Goal: Information Seeking & Learning: Check status

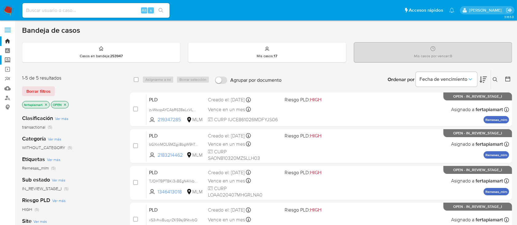
click at [9, 59] on label "Screening" at bounding box center [36, 60] width 73 height 10
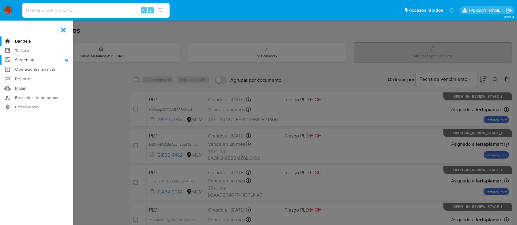
click at [0, 0] on input "Screening" at bounding box center [0, 0] width 0 height 0
click at [35, 83] on link "Herramientas" at bounding box center [36, 84] width 73 height 8
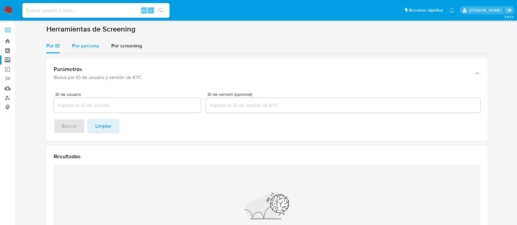
click at [77, 43] on span "Por persona" at bounding box center [85, 45] width 27 height 7
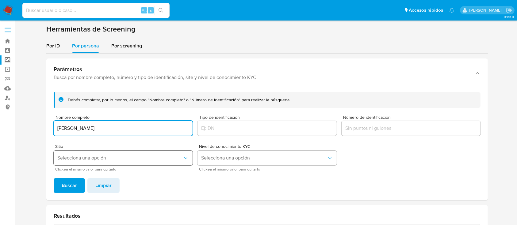
type input "SERGIO BENCOMO"
click at [112, 159] on span "Selecciona una opción" at bounding box center [119, 158] width 125 height 6
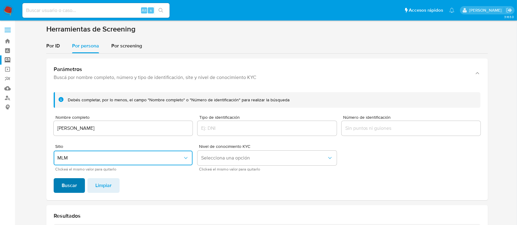
click at [75, 181] on span "Buscar" at bounding box center [69, 185] width 15 height 13
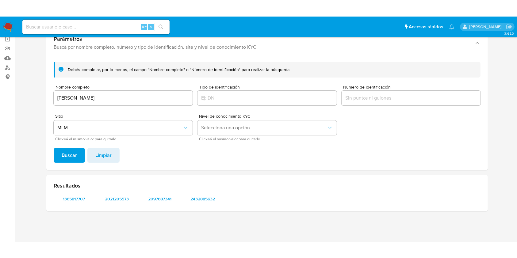
scroll to position [14, 0]
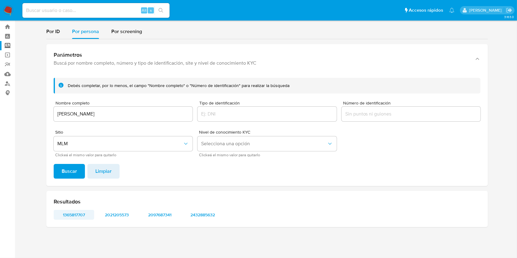
click at [78, 211] on span "1365817707" at bounding box center [74, 215] width 32 height 9
click at [116, 211] on span "2021205573" at bounding box center [117, 215] width 32 height 9
click at [157, 212] on span "2097687341" at bounding box center [160, 215] width 32 height 9
click at [200, 211] on span "2432885632" at bounding box center [203, 215] width 32 height 9
drag, startPoint x: 101, startPoint y: 105, endPoint x: 105, endPoint y: 116, distance: 11.1
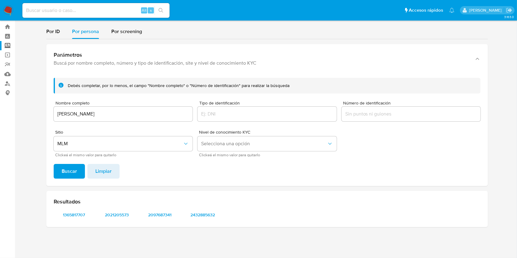
click at [105, 116] on div "Nombre completo SERGIO BENCOMO" at bounding box center [123, 112] width 139 height 22
click at [105, 116] on input "SERGIO BENCOMO" at bounding box center [123, 114] width 139 height 8
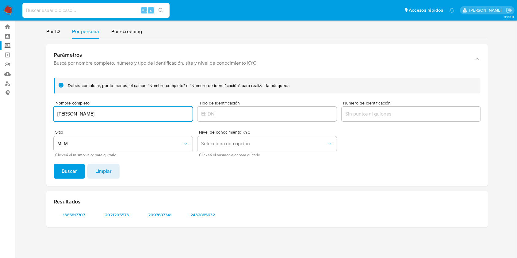
click at [105, 116] on input "SERGIO BENCOMO" at bounding box center [123, 114] width 139 height 8
click at [54, 164] on button "Buscar" at bounding box center [69, 171] width 31 height 15
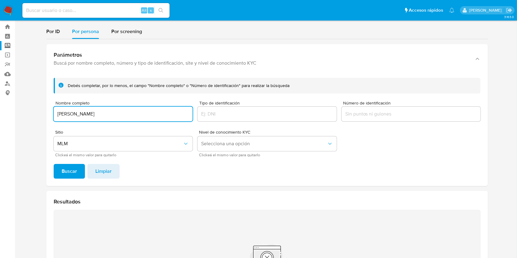
type input "BRISA GOMEZ TORRES"
click at [54, 164] on button "Buscar" at bounding box center [69, 171] width 31 height 15
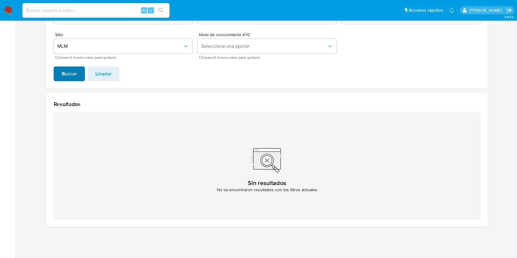
click at [76, 77] on span "Buscar" at bounding box center [69, 73] width 15 height 13
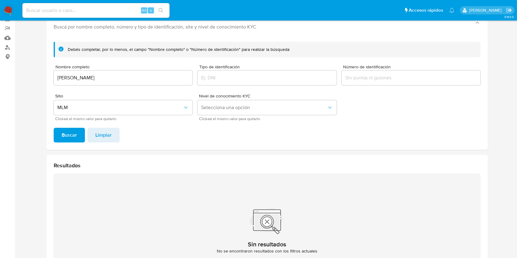
scroll to position [49, 0]
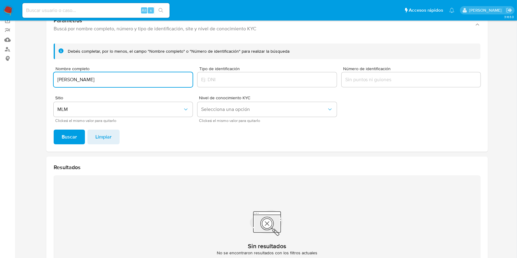
drag, startPoint x: 117, startPoint y: 83, endPoint x: 32, endPoint y: 78, distance: 86.0
click at [32, 78] on section at bounding box center [267, 135] width 490 height 319
type input "FAUSTINO RIOS OSORIO"
click at [78, 132] on button "Buscar" at bounding box center [69, 137] width 31 height 15
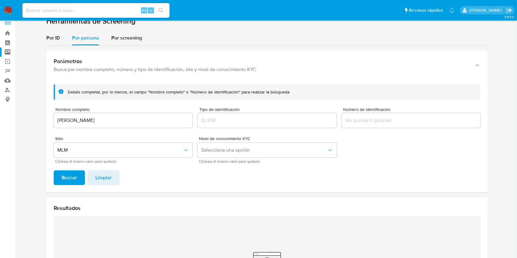
scroll to position [0, 0]
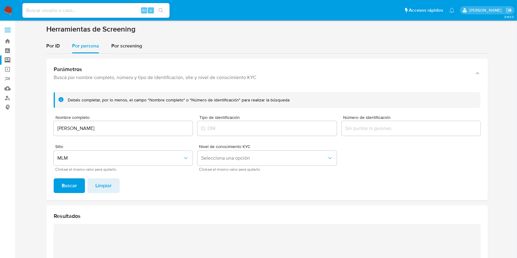
click at [10, 14] on img at bounding box center [8, 10] width 10 height 10
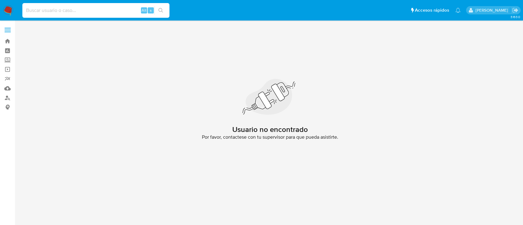
click at [79, 13] on input at bounding box center [95, 10] width 147 height 8
paste input "726287667"
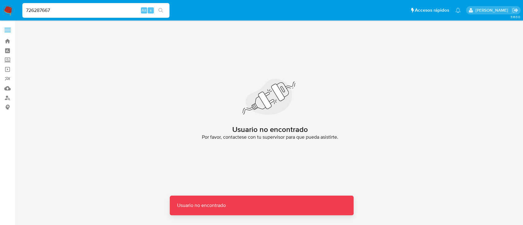
click at [79, 13] on input "726287667" at bounding box center [95, 10] width 147 height 8
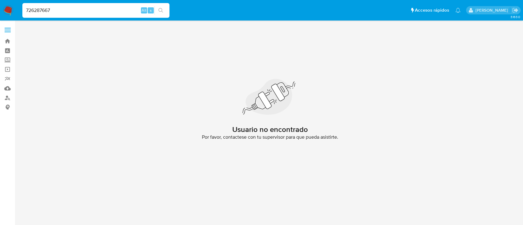
type input "726287667"
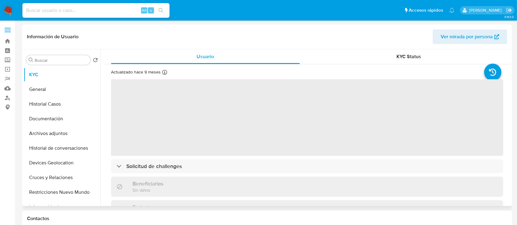
select select "10"
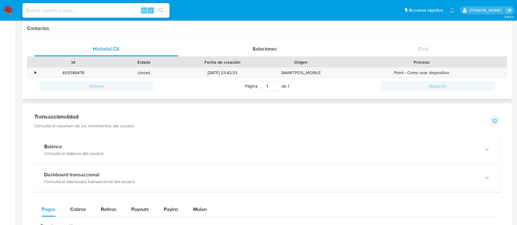
scroll to position [191, 0]
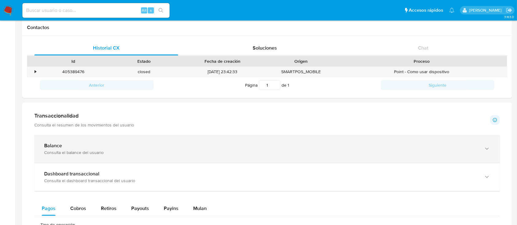
click at [116, 147] on div "Balance" at bounding box center [261, 146] width 434 height 6
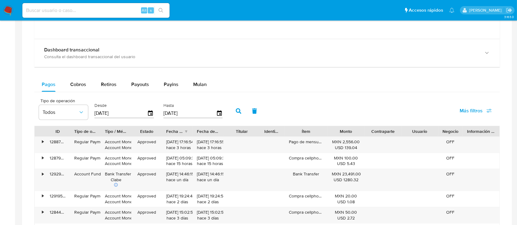
scroll to position [538, 0]
click at [96, 116] on input "13/07/2025" at bounding box center [120, 114] width 53 height 10
type input "30/72/025_"
type input "01/08/2025"
click at [165, 111] on input "10/10/2025" at bounding box center [189, 114] width 53 height 10
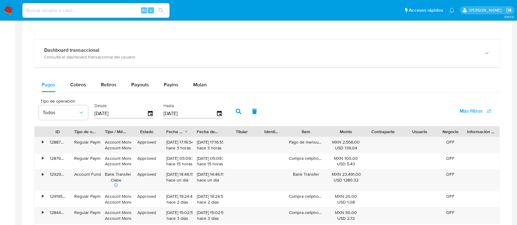
type input "11/02/025_"
type input "31/08/2025"
click at [236, 111] on icon "button" at bounding box center [239, 112] width 6 height 6
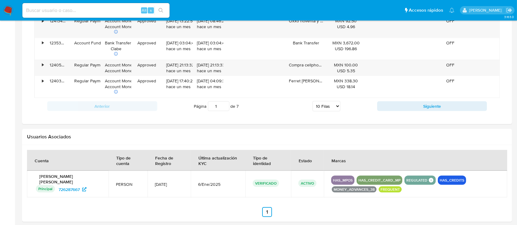
scroll to position [769, 0]
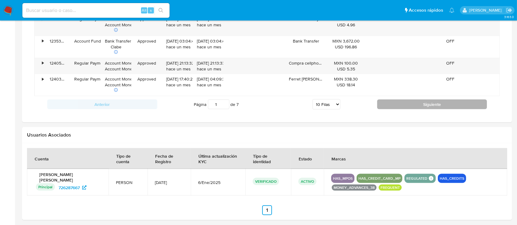
click at [414, 108] on button "Siguiente" at bounding box center [432, 105] width 110 height 10
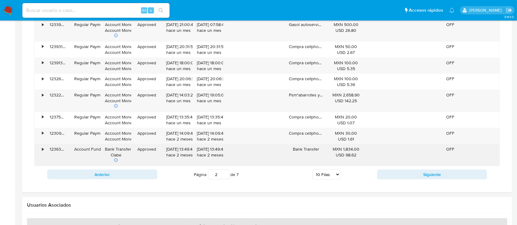
scroll to position [699, 0]
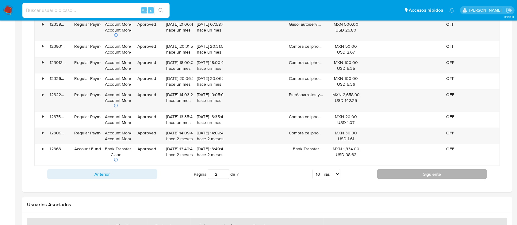
click at [389, 170] on button "Siguiente" at bounding box center [432, 175] width 110 height 10
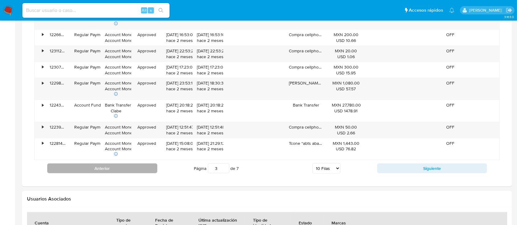
click at [123, 169] on button "Anterior" at bounding box center [102, 169] width 110 height 10
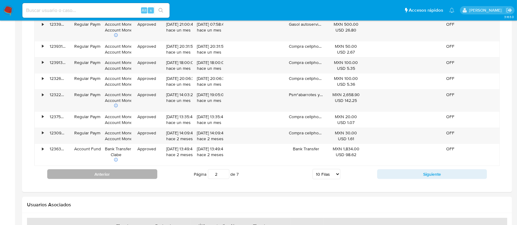
click at [123, 170] on button "Anterior" at bounding box center [102, 175] width 110 height 10
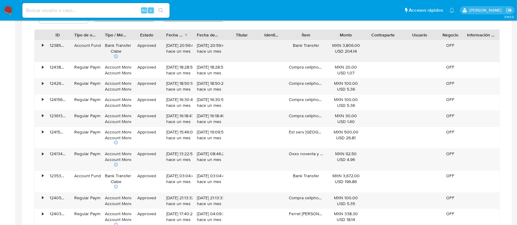
scroll to position [633, 0]
click at [185, 38] on div "Fecha de creación" at bounding box center [177, 36] width 31 height 10
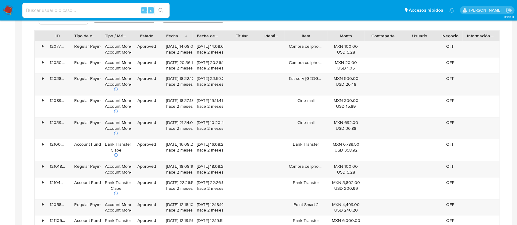
click at [185, 38] on div "Fecha de creación" at bounding box center [177, 36] width 31 height 10
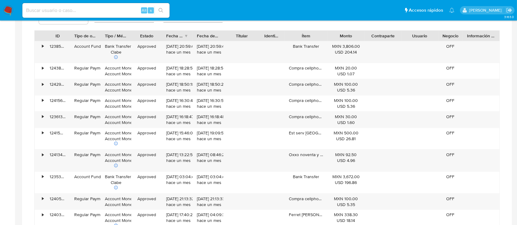
click at [173, 35] on div "Fecha de creación" at bounding box center [175, 36] width 18 height 6
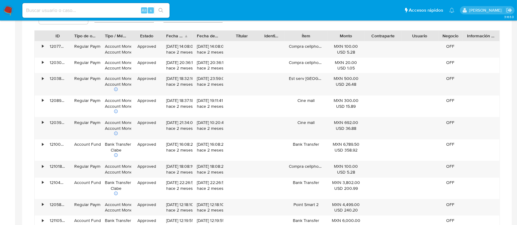
click at [174, 33] on div "Fecha de creación" at bounding box center [175, 36] width 18 height 6
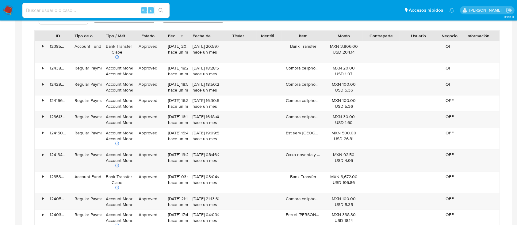
drag, startPoint x: 195, startPoint y: 36, endPoint x: 189, endPoint y: 40, distance: 7.9
click at [189, 40] on div at bounding box center [188, 36] width 11 height 10
drag, startPoint x: 189, startPoint y: 37, endPoint x: 194, endPoint y: 39, distance: 5.8
click at [194, 39] on div at bounding box center [191, 36] width 11 height 10
click at [353, 36] on div "Monto" at bounding box center [345, 36] width 28 height 6
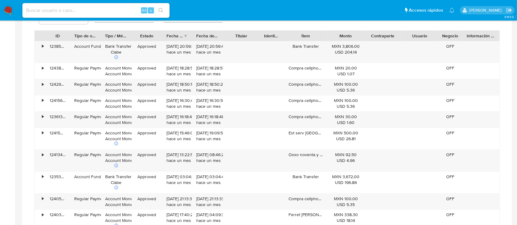
click at [351, 36] on div "Monto" at bounding box center [345, 36] width 28 height 6
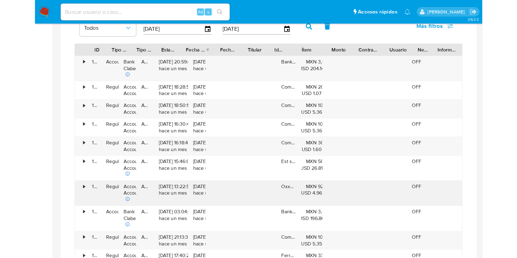
scroll to position [379, 0]
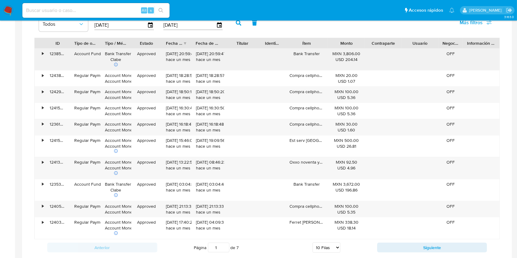
drag, startPoint x: 219, startPoint y: 44, endPoint x: 221, endPoint y: 54, distance: 10.3
click at [221, 54] on div "ID Tipo de operación Tipo / Método Estado Fecha de creación Fecha de aprobación…" at bounding box center [266, 139] width 465 height 202
click at [203, 43] on div "Fecha de aprobación" at bounding box center [208, 43] width 24 height 6
click at [411, 225] on button "Siguiente" at bounding box center [432, 248] width 110 height 10
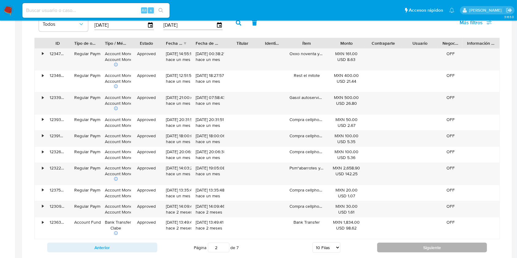
click at [411, 225] on button "Siguiente" at bounding box center [432, 248] width 110 height 10
type input "3"
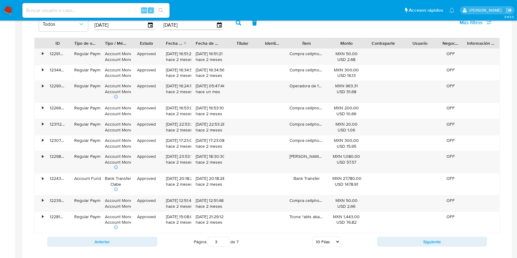
click at [339, 225] on select "5 Filas 10 Filas 20 Filas 25 Filas 50 Filas 100 Filas" at bounding box center [326, 242] width 28 height 10
select select "100"
click at [312, 225] on select "5 Filas 10 Filas 20 Filas 25 Filas 50 Filas 100 Filas" at bounding box center [326, 242] width 28 height 10
type input "1"
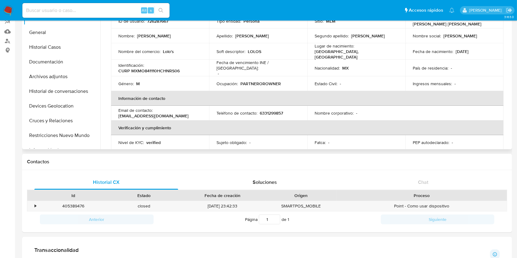
scroll to position [0, 0]
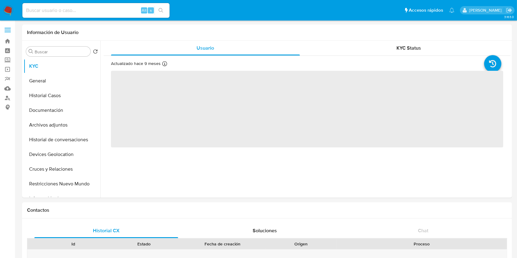
select select "10"
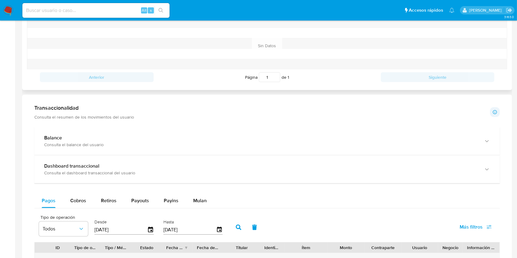
scroll to position [235, 0]
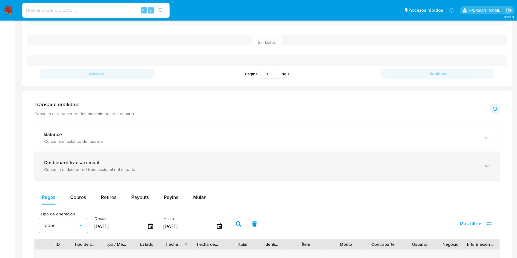
click at [159, 154] on div "Dashboard transaccional Consulta el dashboard transaccional del usuario" at bounding box center [266, 166] width 465 height 28
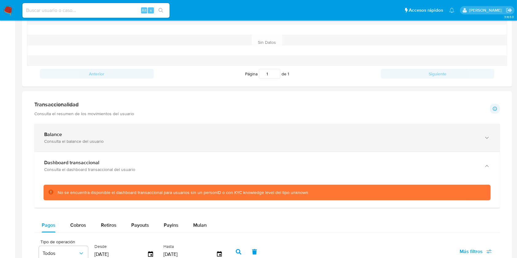
click at [137, 142] on div "Consulta el balance del usuario" at bounding box center [261, 142] width 434 height 6
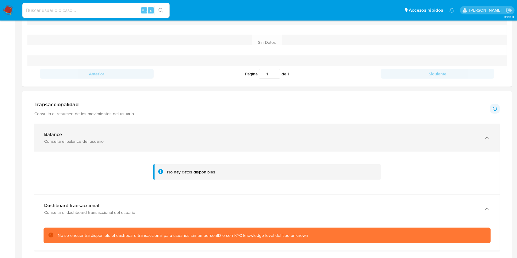
click at [137, 142] on div "Consulta el balance del usuario" at bounding box center [261, 142] width 434 height 6
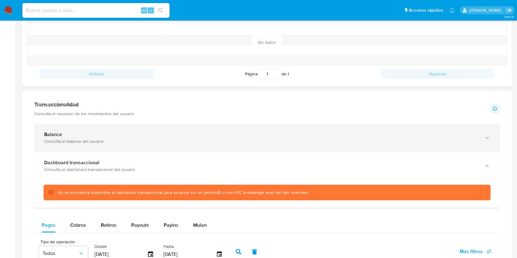
click at [137, 142] on div "Consulta el balance del usuario" at bounding box center [261, 142] width 434 height 6
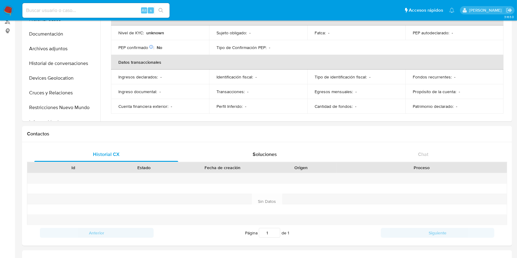
scroll to position [47, 0]
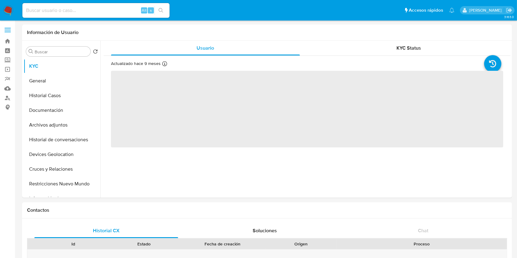
select select "10"
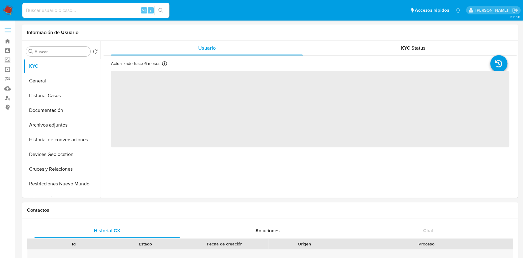
select select "10"
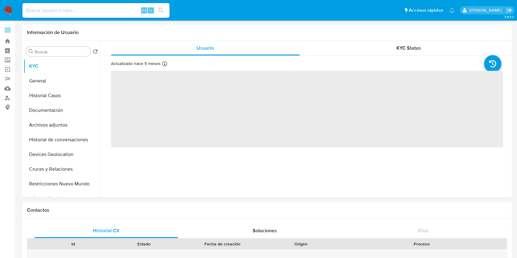
select select "10"
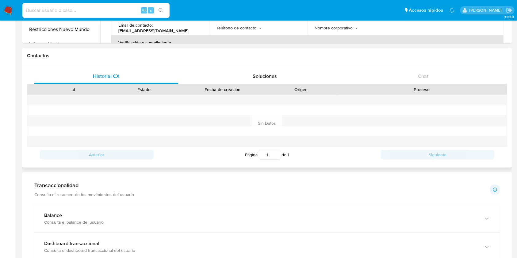
scroll to position [155, 0]
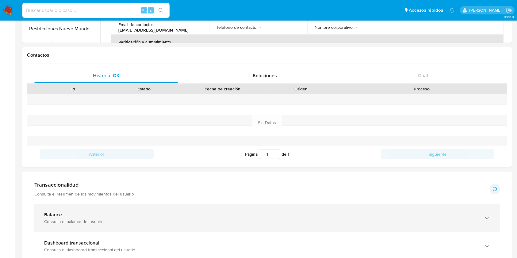
click at [131, 204] on div "Balance Consulta el balance del usuario" at bounding box center [266, 218] width 465 height 28
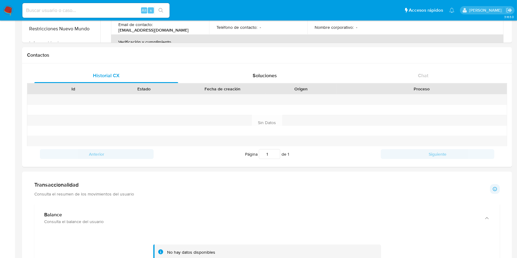
scroll to position [0, 0]
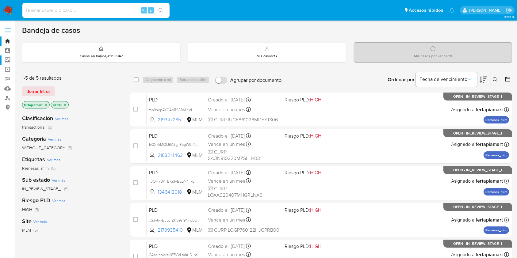
click at [11, 59] on label "Screening" at bounding box center [36, 60] width 73 height 10
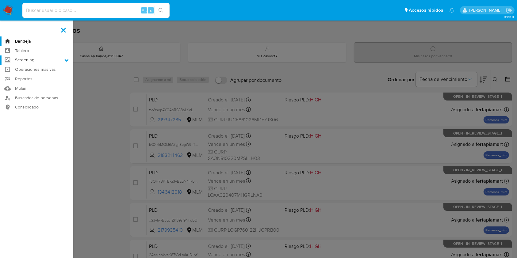
click at [0, 0] on input "Screening" at bounding box center [0, 0] width 0 height 0
click at [39, 82] on link "Herramientas" at bounding box center [36, 84] width 73 height 8
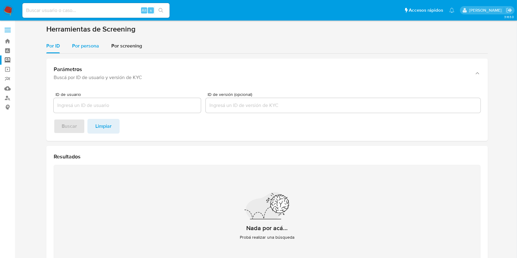
click at [98, 45] on span "Por persona" at bounding box center [85, 45] width 27 height 7
